Goal: Use online tool/utility: Utilize a website feature to perform a specific function

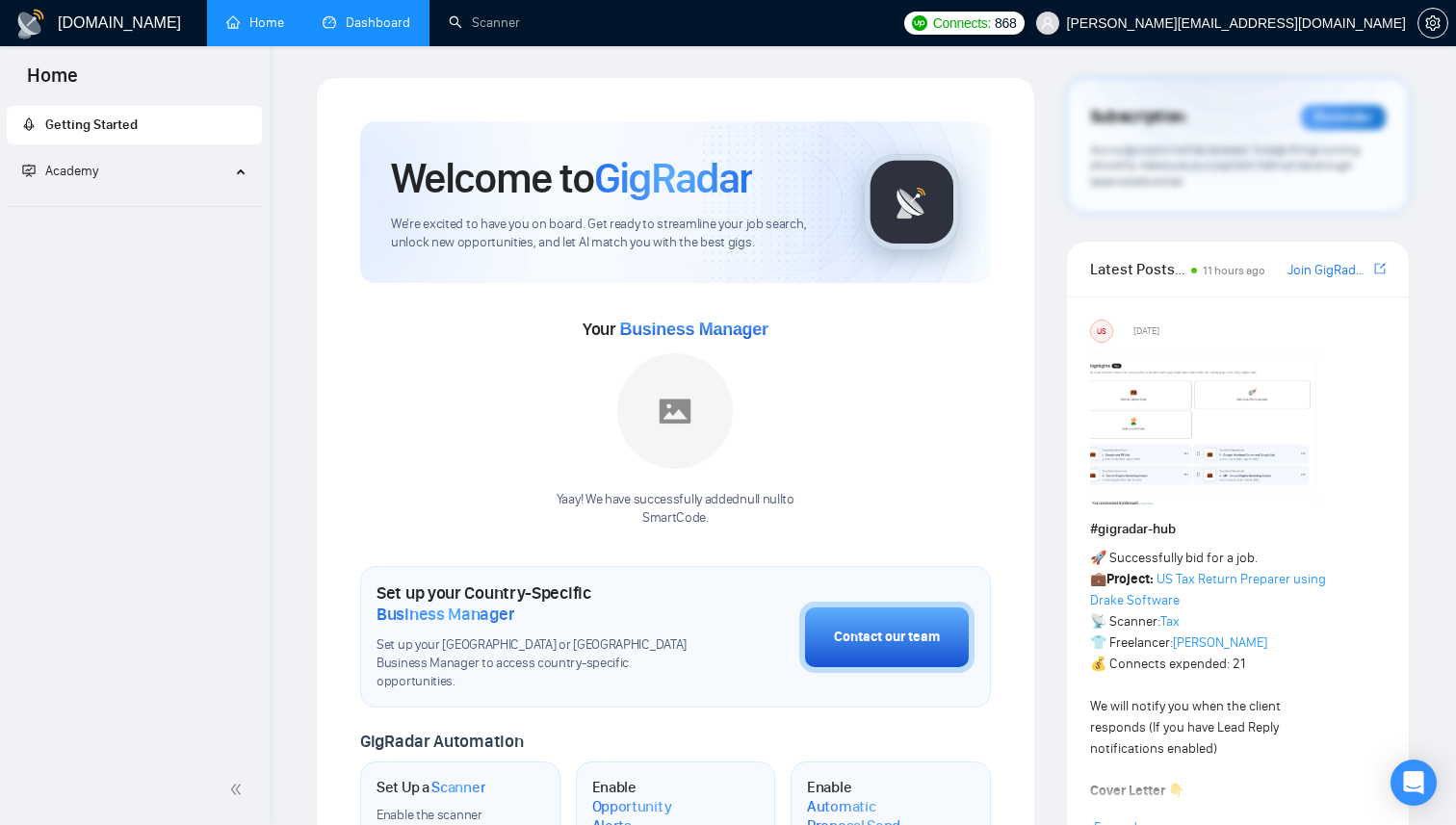
click at [403, 31] on link "Dashboard" at bounding box center [366, 22] width 88 height 16
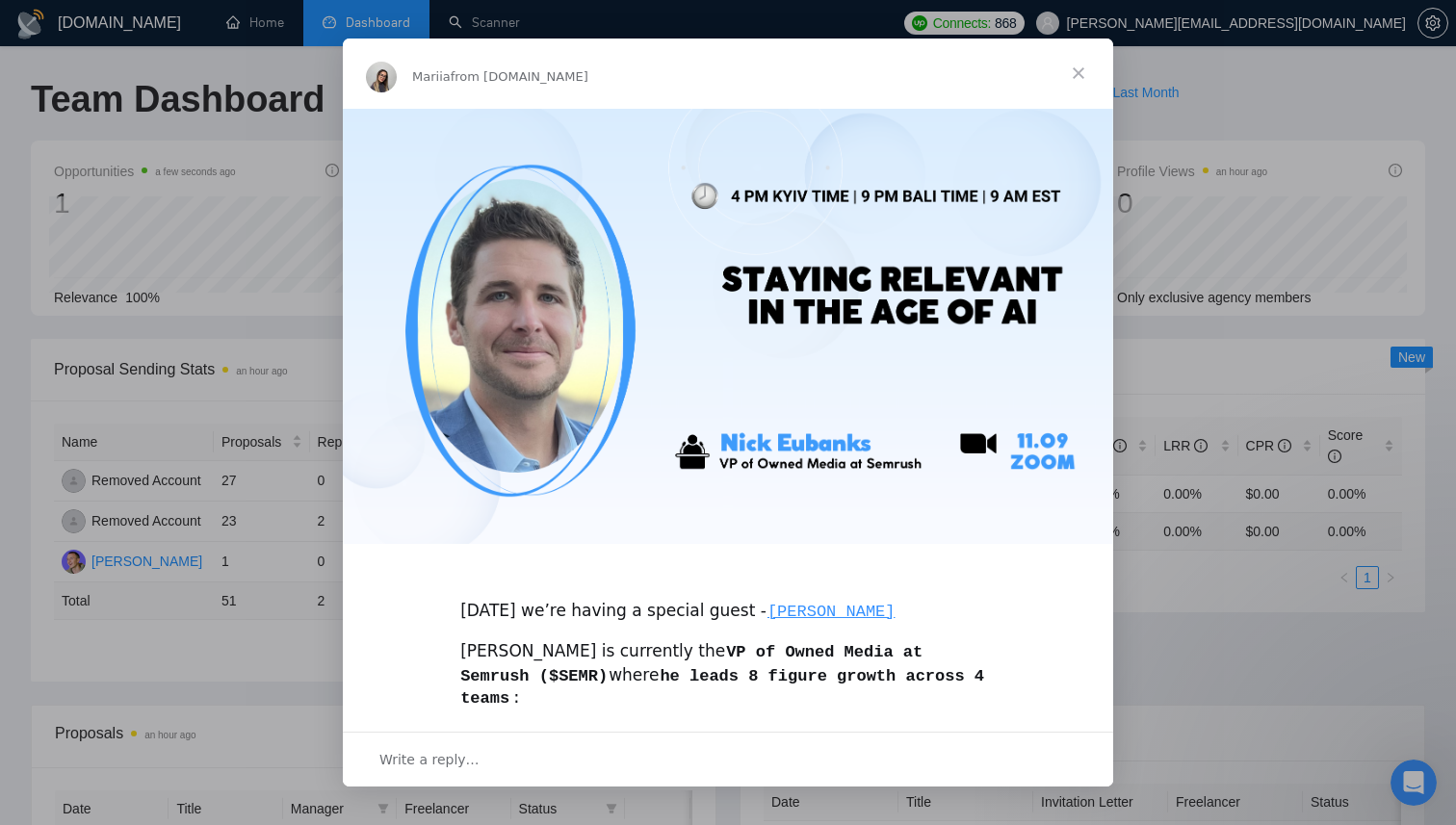
click at [1088, 71] on span "Close" at bounding box center [1079, 74] width 70 height 70
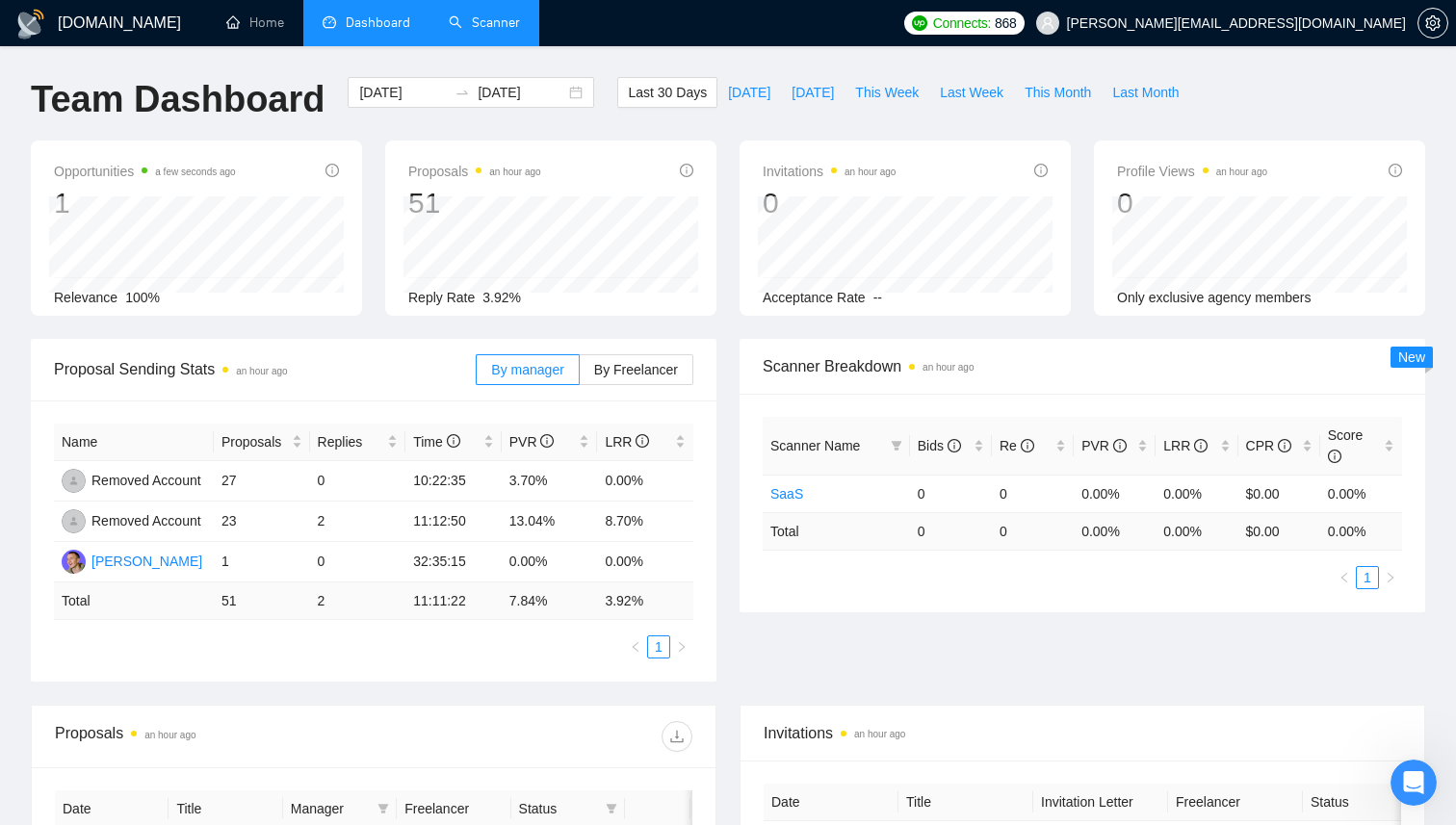
click at [477, 31] on link "Scanner" at bounding box center [485, 22] width 72 height 16
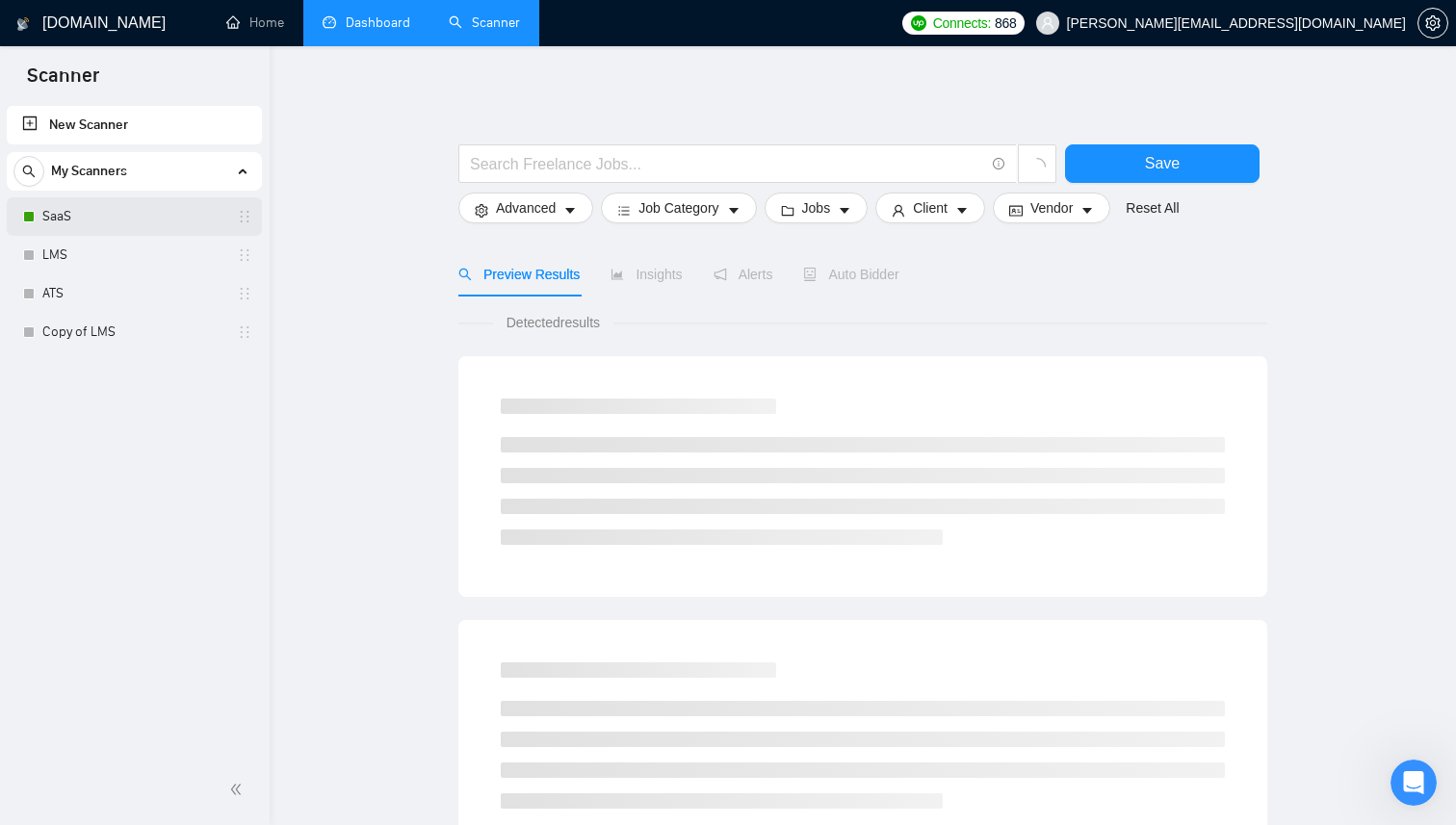
click at [84, 220] on link "SaaS" at bounding box center [134, 217] width 183 height 39
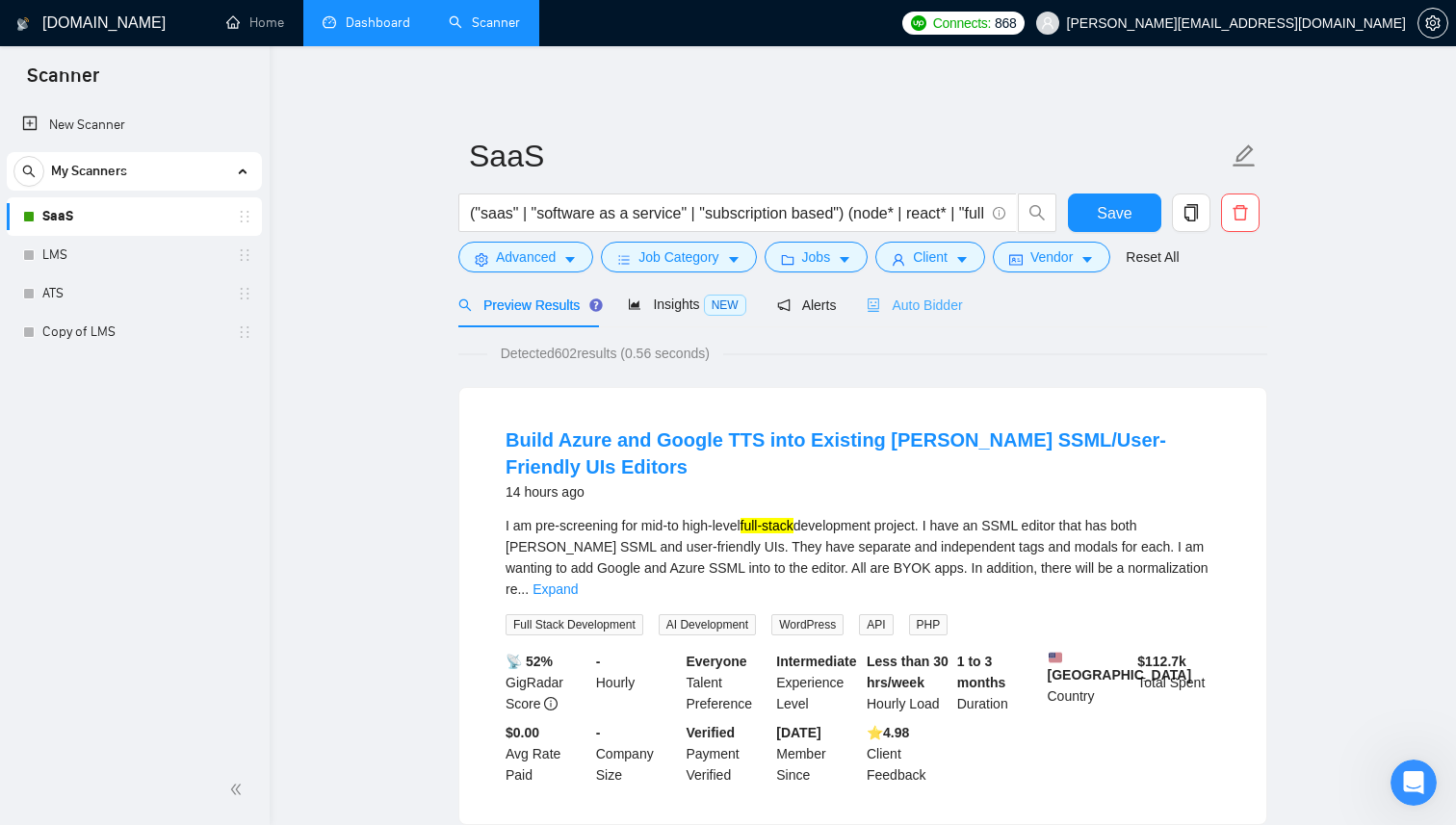
click at [895, 319] on div "Auto Bidder" at bounding box center [914, 305] width 96 height 45
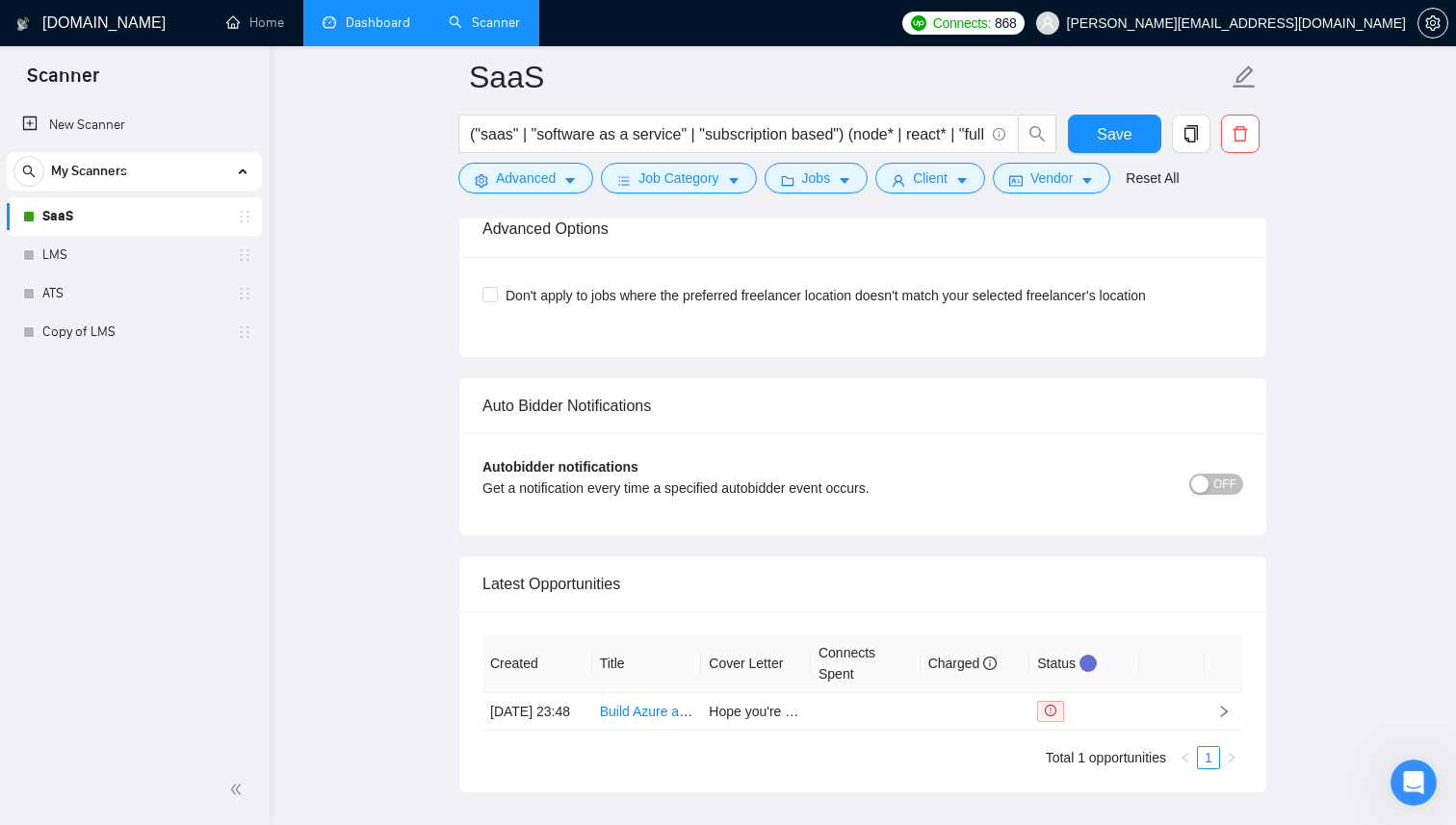
scroll to position [4465, 0]
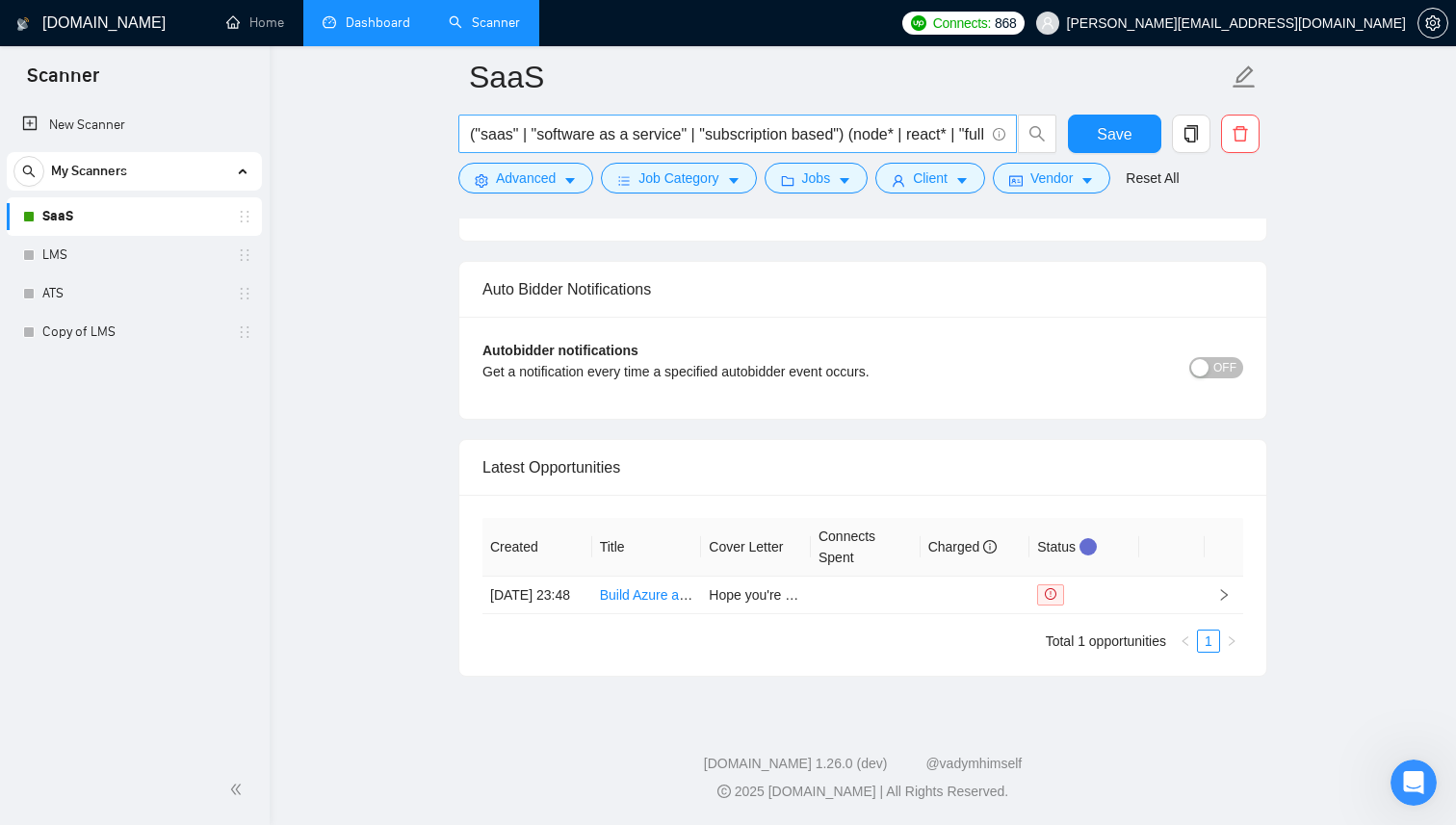
click at [669, 131] on input "("saas" | "software as a service" | "subscription based") (node* | react* | "fu…" at bounding box center [728, 133] width 515 height 24
paste input "(saas*) | "software as a service" | "software-as-a-service" | "subscription bas…"
type input "((saas*) | "software as a service" | "software-as-a-service" | "subscription ba…"
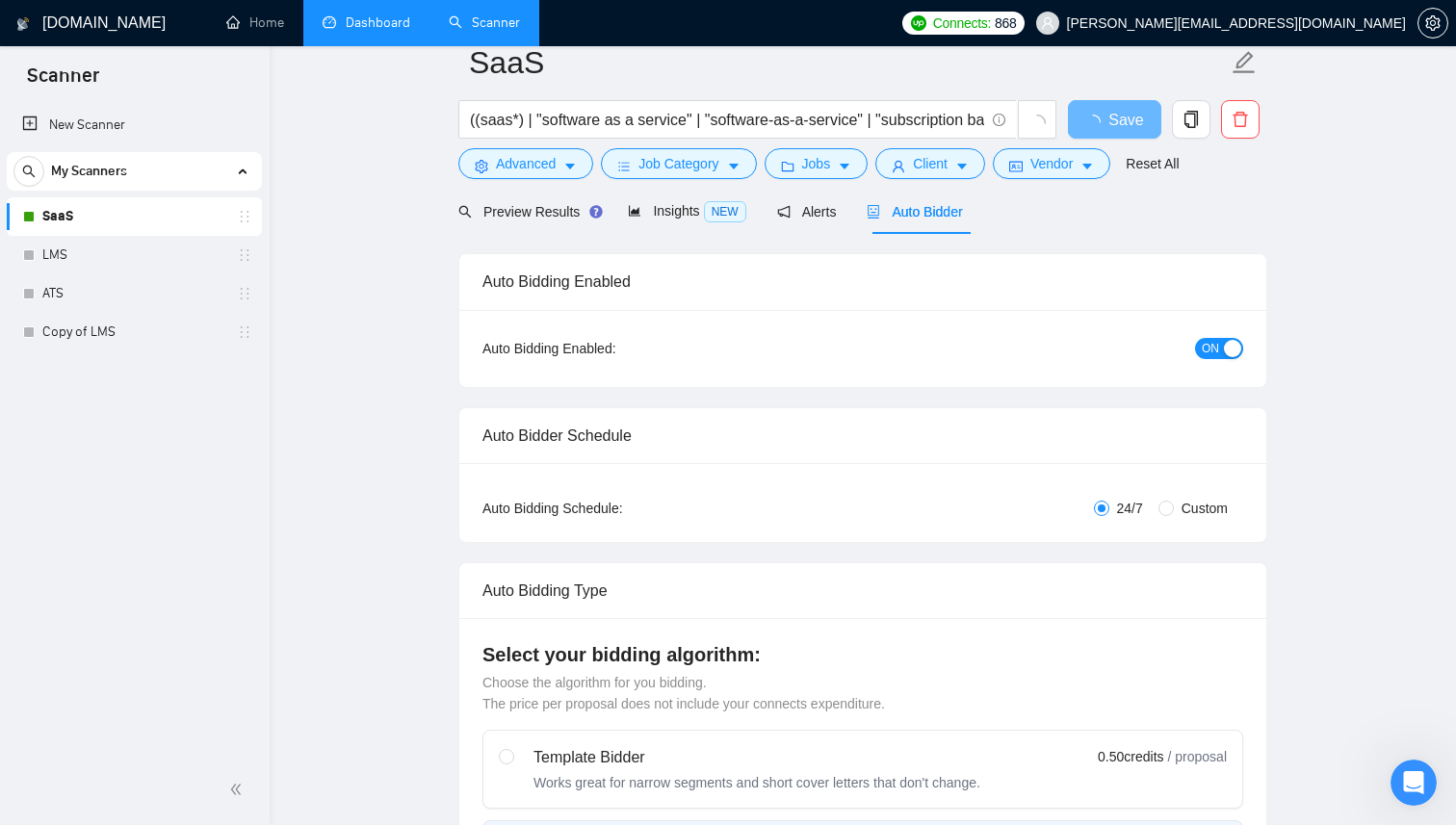
scroll to position [0, 0]
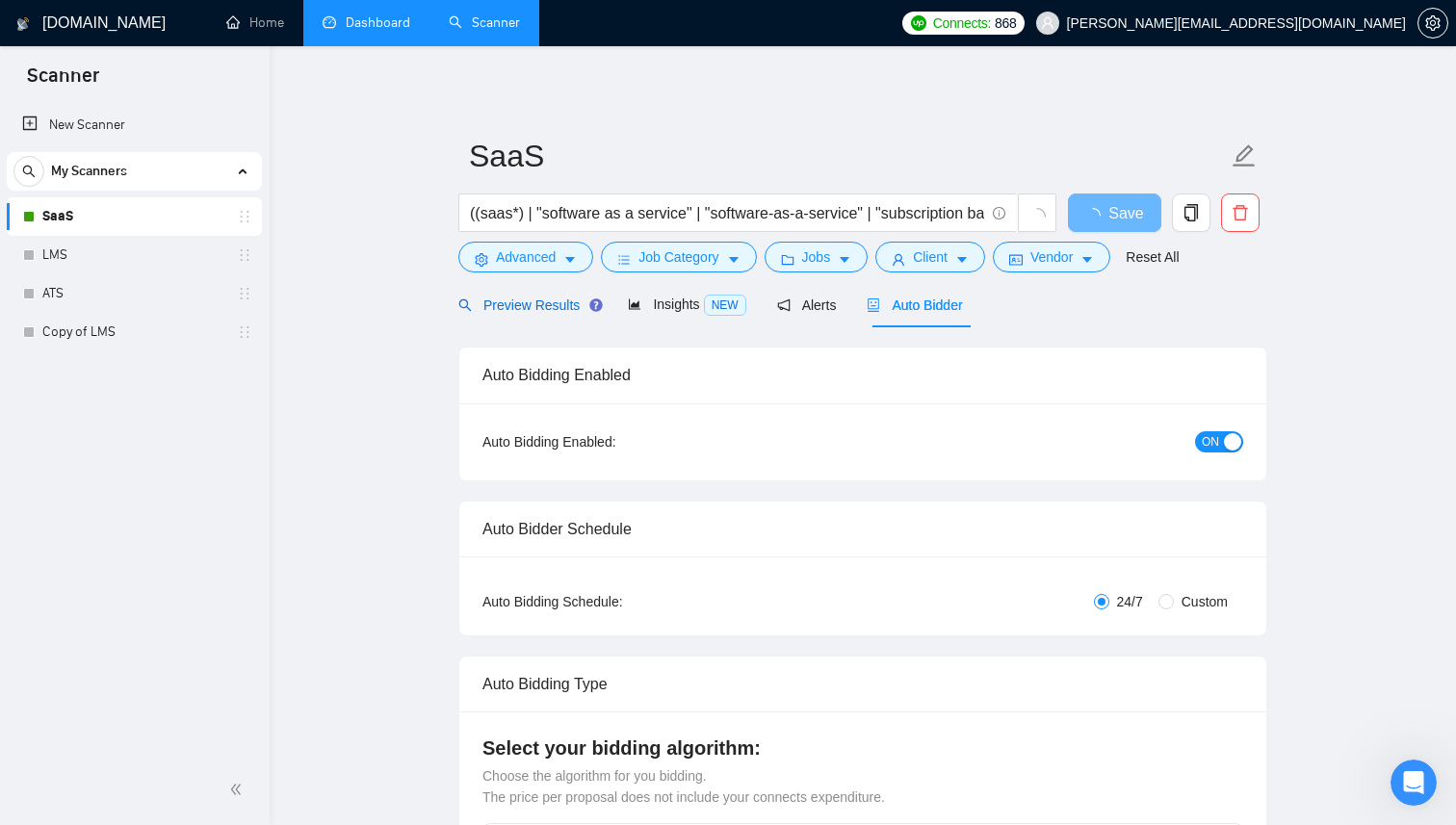
click at [504, 305] on span "Preview Results" at bounding box center [527, 306] width 138 height 15
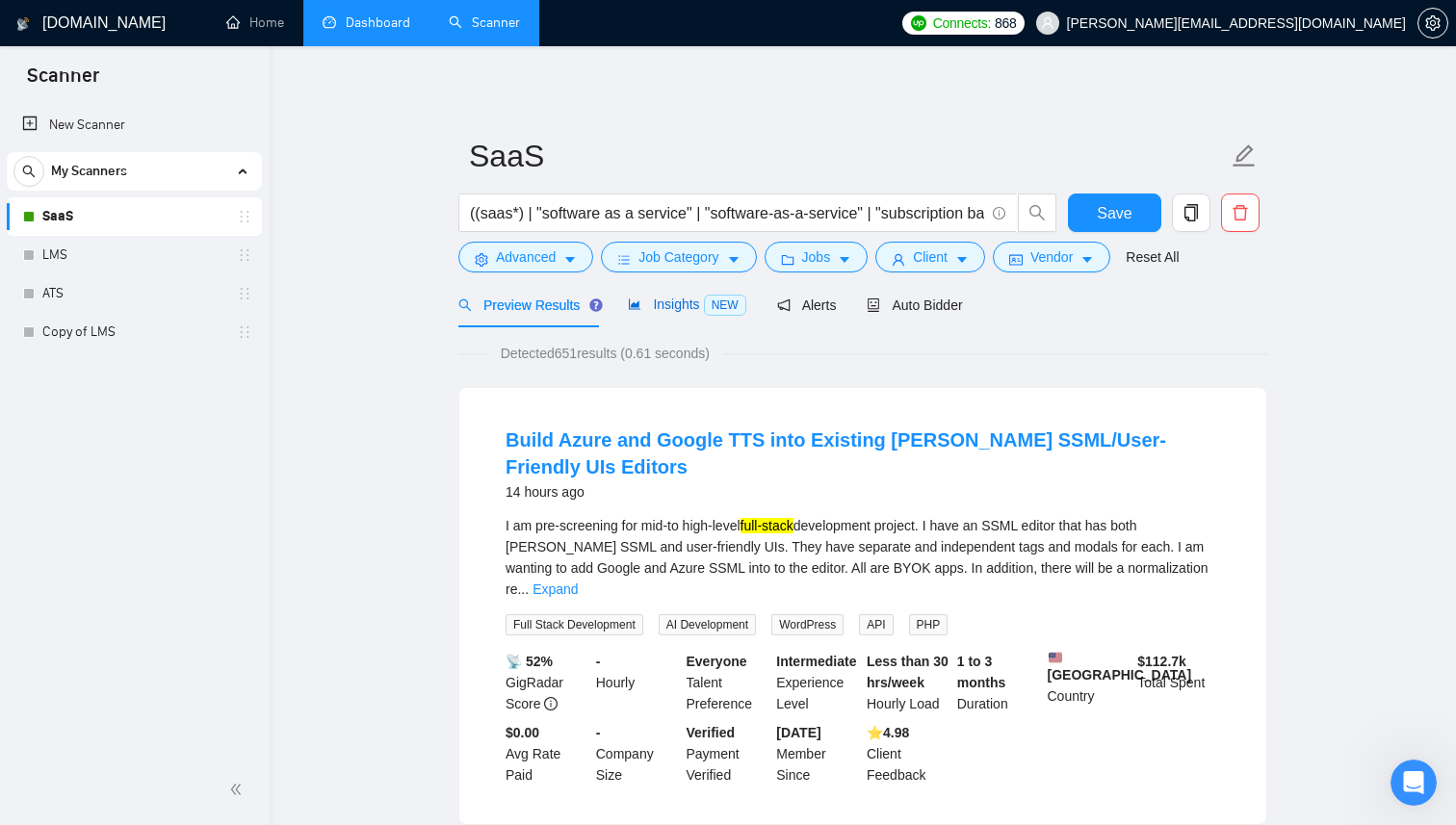
click at [660, 308] on span "Insights NEW" at bounding box center [686, 305] width 117 height 15
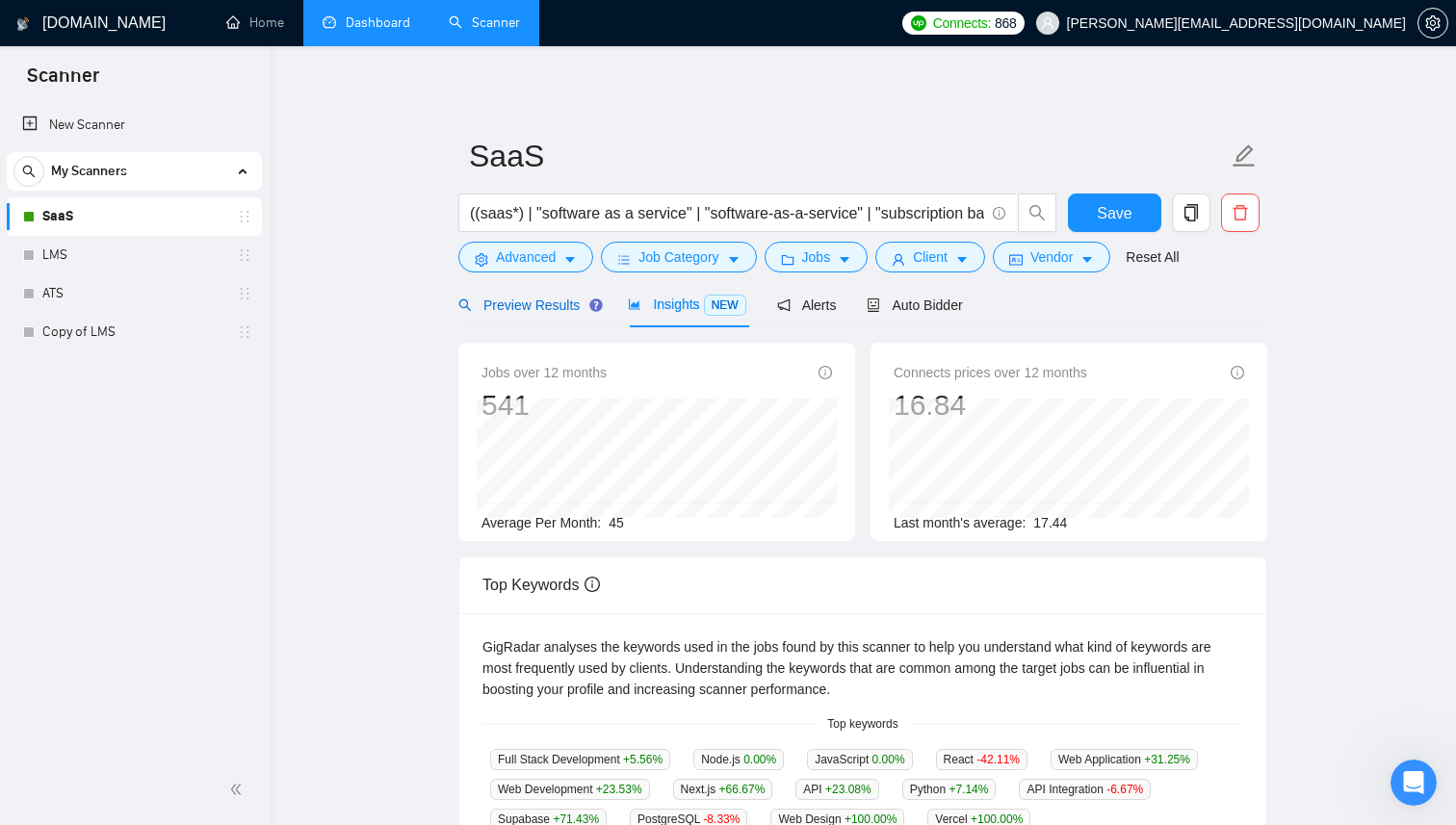
click at [546, 309] on span "Preview Results" at bounding box center [527, 306] width 138 height 15
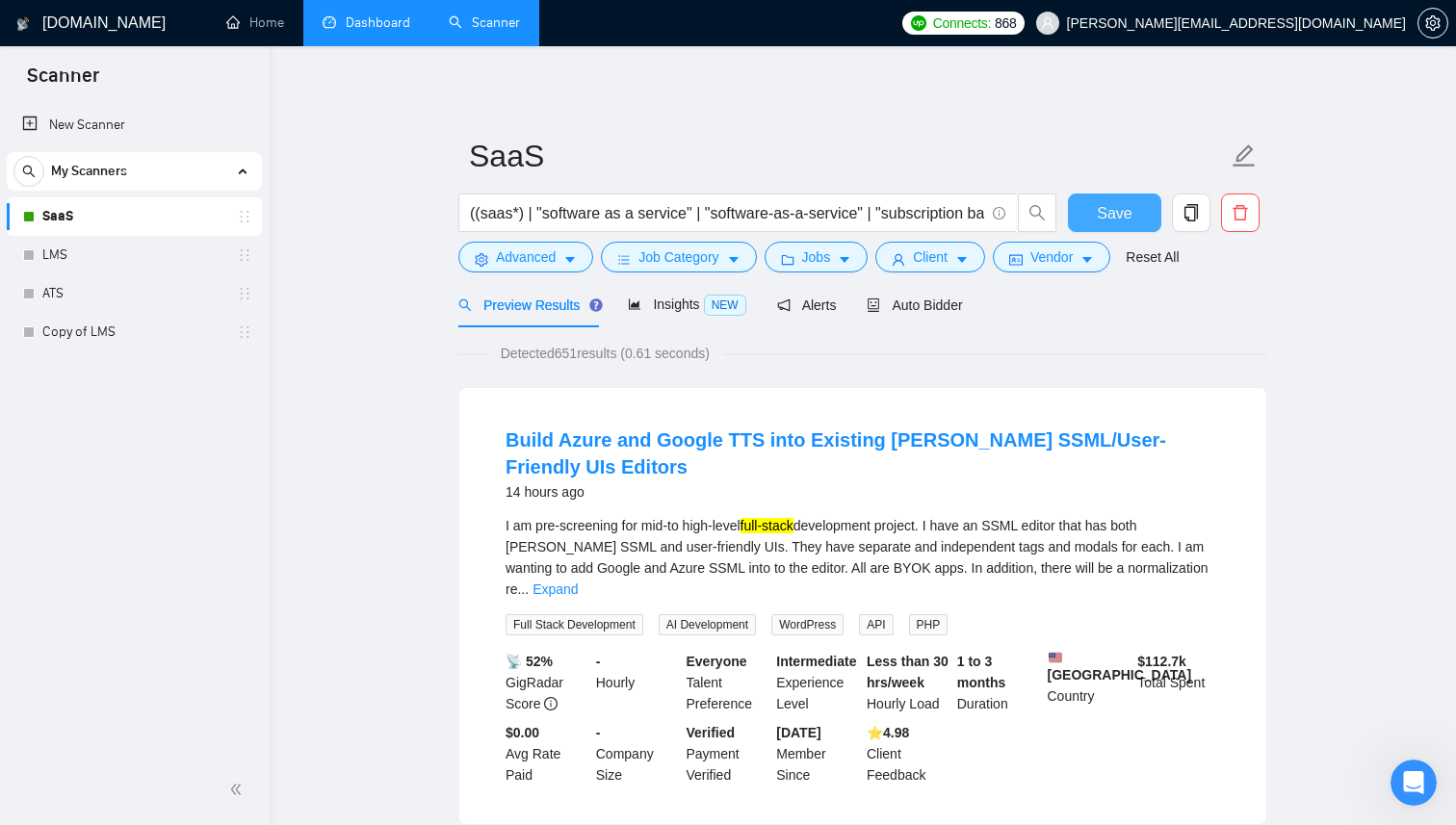
click at [1092, 216] on button "Save" at bounding box center [1114, 213] width 94 height 39
